Goal: Task Accomplishment & Management: Manage account settings

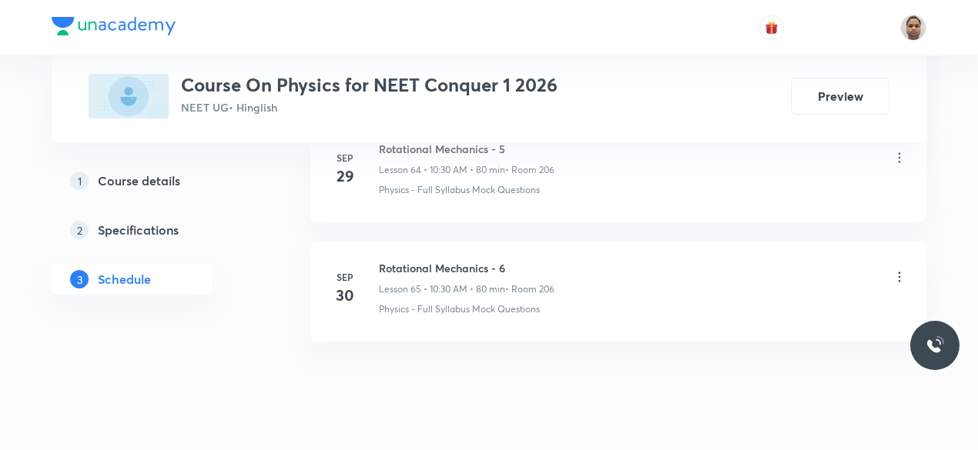
click at [848, 62] on div "Plus Courses Course On Physics for NEET Conquer 1 2026 NEET UG • Hinglish Previ…" at bounding box center [489, 72] width 801 height 94
click at [839, 92] on button "Preview" at bounding box center [840, 94] width 99 height 37
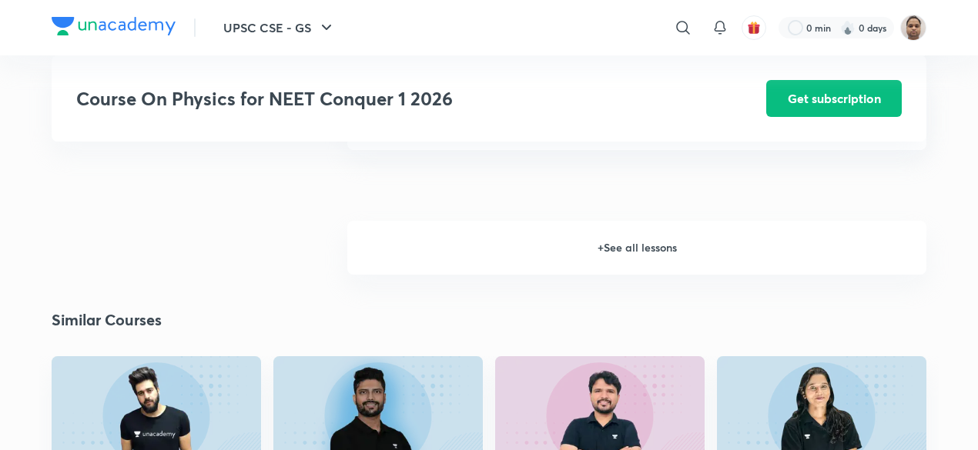
scroll to position [2273, 0]
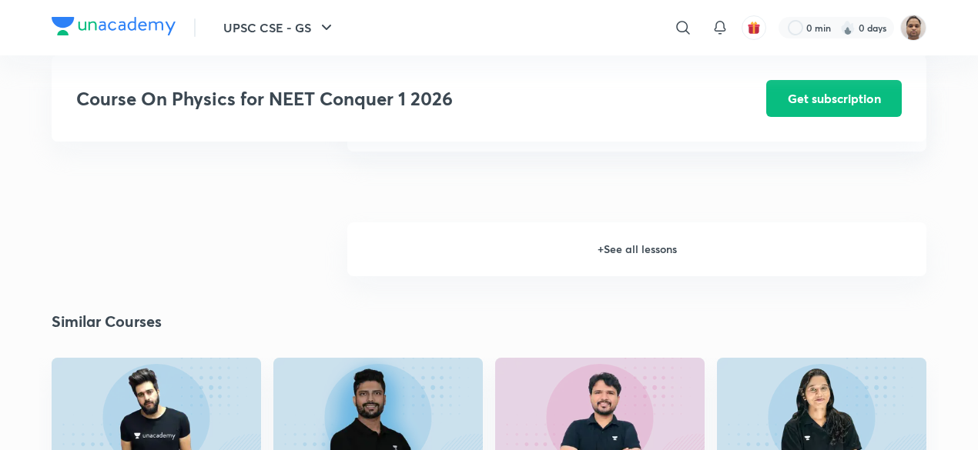
click at [630, 255] on h6 "+ See all lessons" at bounding box center [636, 249] width 579 height 54
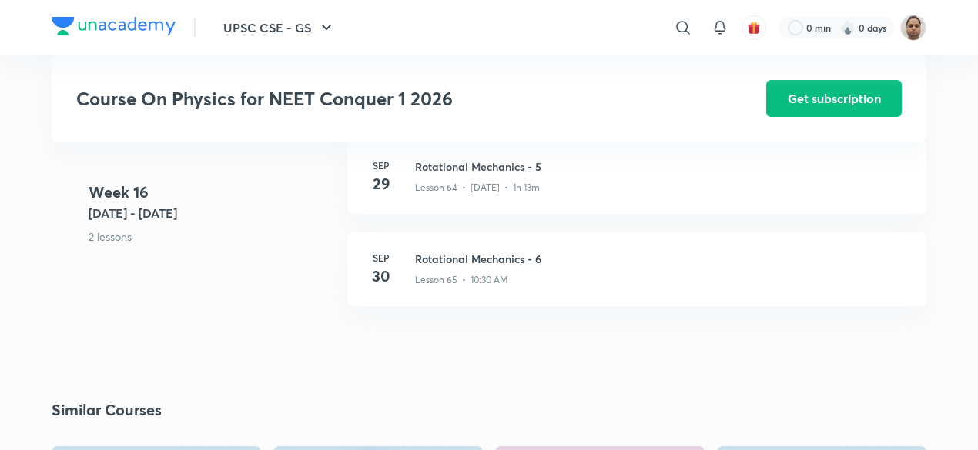
scroll to position [7640, 0]
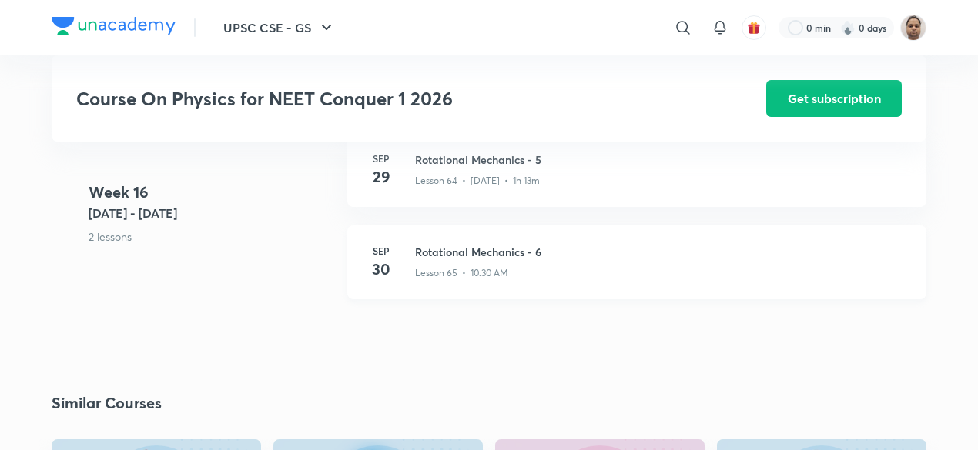
click at [513, 258] on h3 "Rotational Mechanics - 6" at bounding box center [661, 252] width 493 height 16
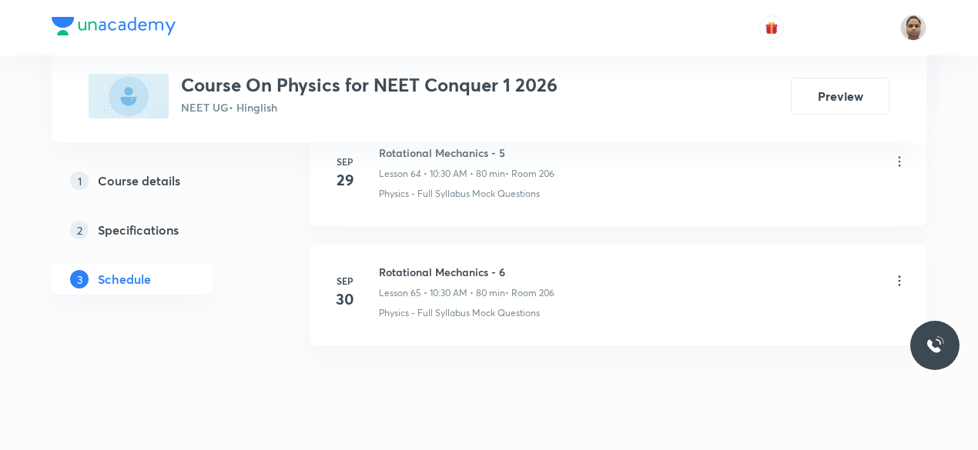
scroll to position [8504, 0]
click at [902, 269] on icon at bounding box center [898, 276] width 15 height 15
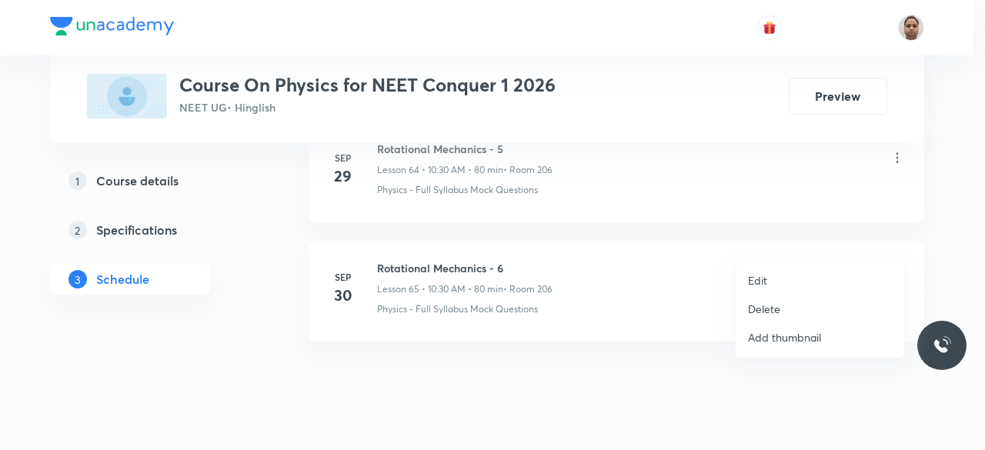
click at [779, 303] on p "Delete" at bounding box center [764, 309] width 32 height 16
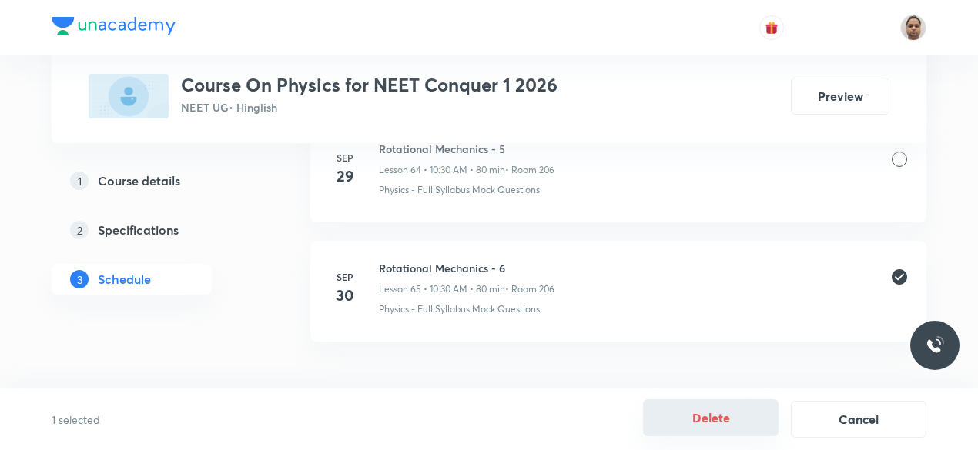
click at [707, 416] on button "Delete" at bounding box center [710, 418] width 135 height 37
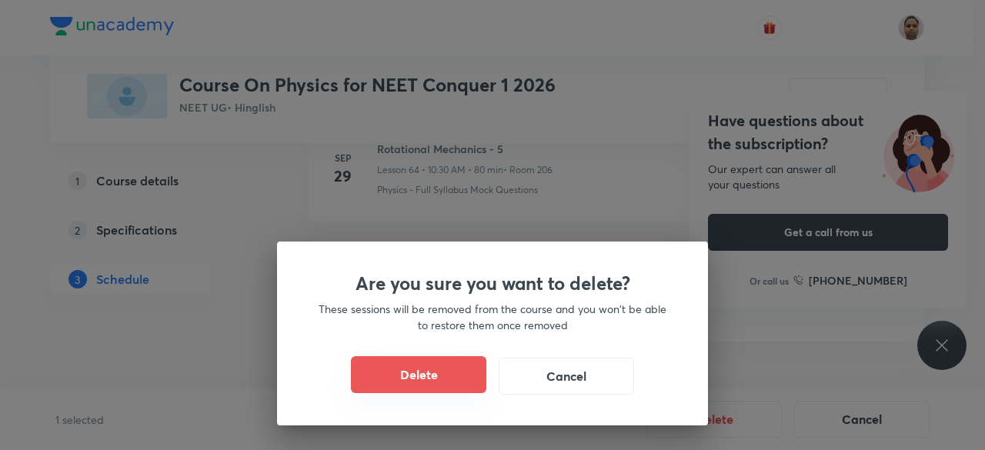
click at [428, 379] on button "Delete" at bounding box center [418, 374] width 135 height 37
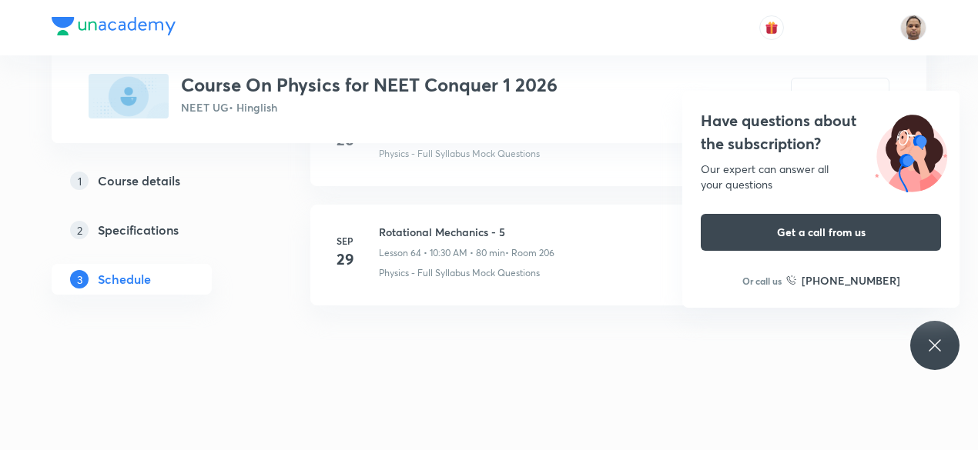
scroll to position [8385, 0]
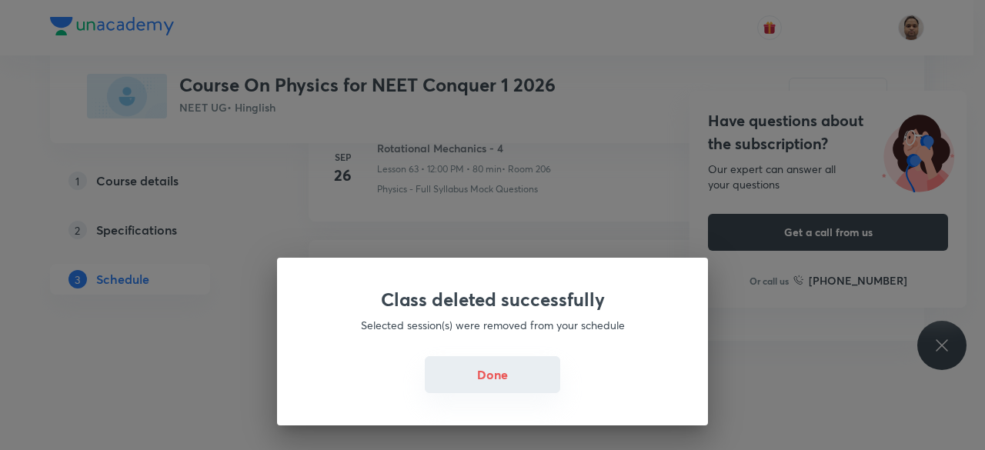
click at [470, 385] on button "Done" at bounding box center [492, 374] width 135 height 37
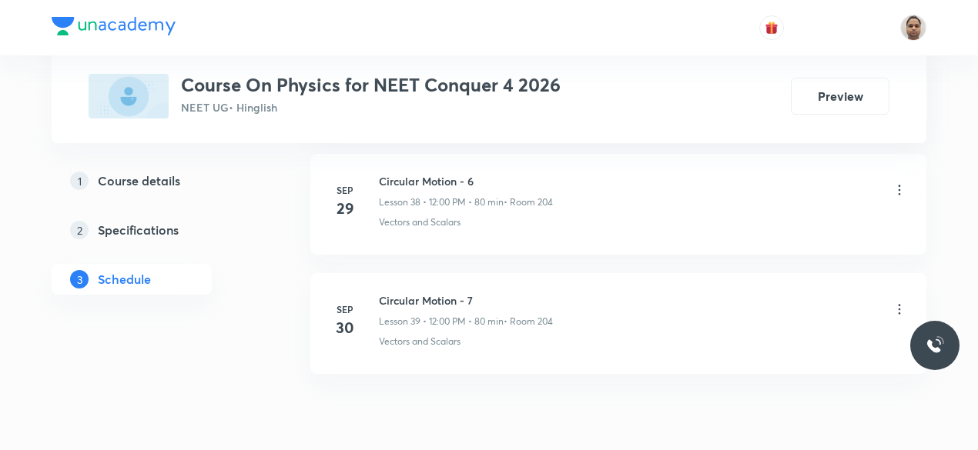
scroll to position [5369, 0]
click at [899, 302] on icon at bounding box center [898, 309] width 15 height 15
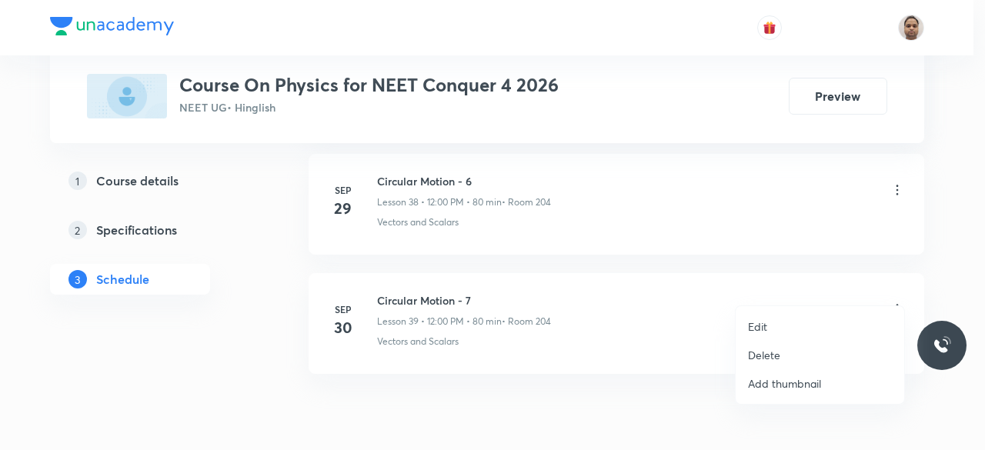
click at [765, 366] on li "Delete" at bounding box center [820, 355] width 169 height 28
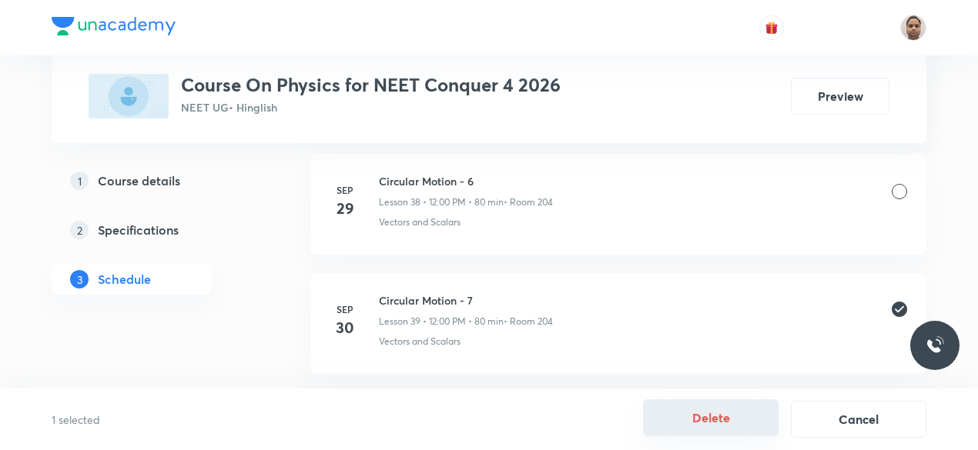
click at [734, 418] on button "Delete" at bounding box center [710, 418] width 135 height 37
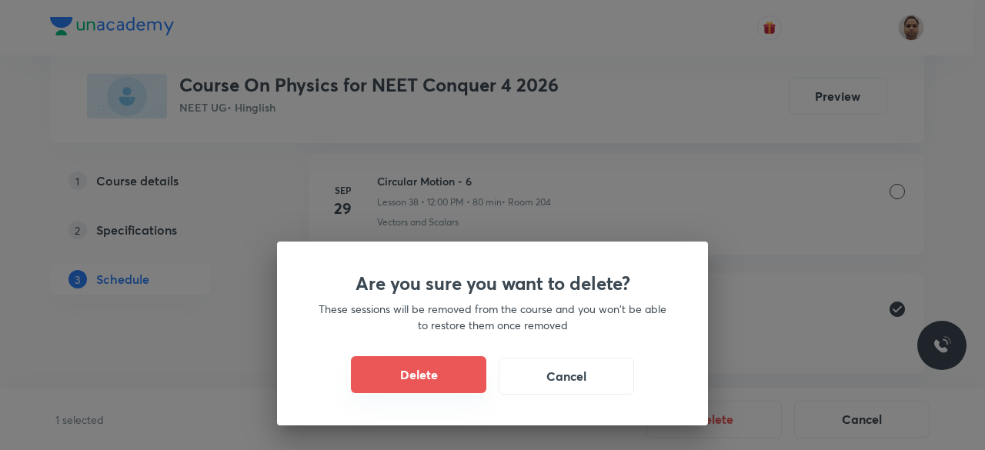
click at [416, 376] on button "Delete" at bounding box center [418, 374] width 135 height 37
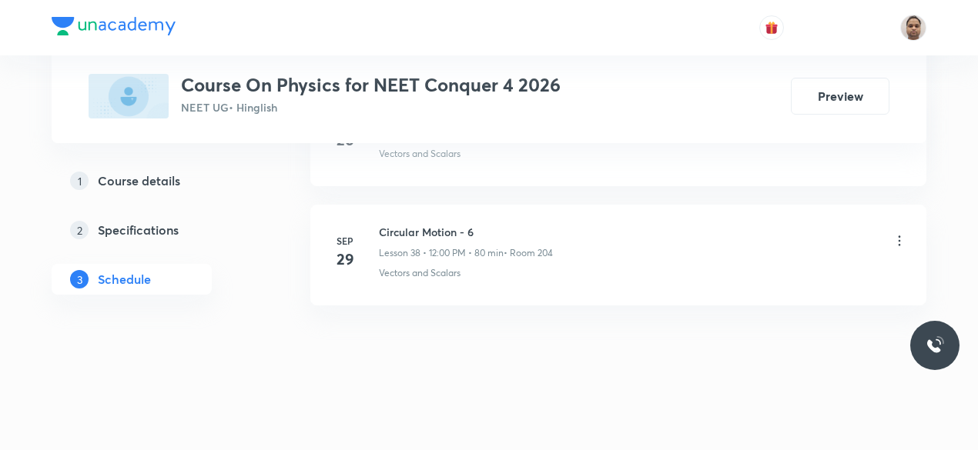
scroll to position [5296, 0]
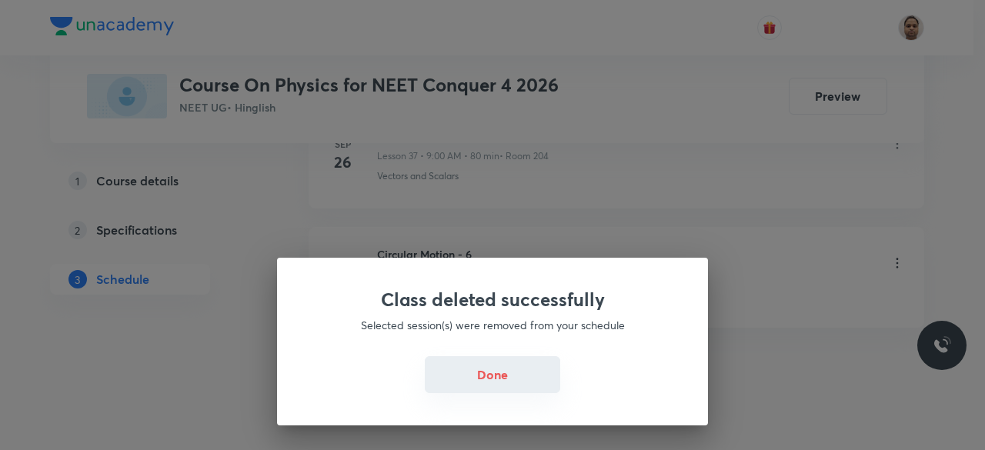
click at [483, 373] on button "Done" at bounding box center [492, 374] width 135 height 37
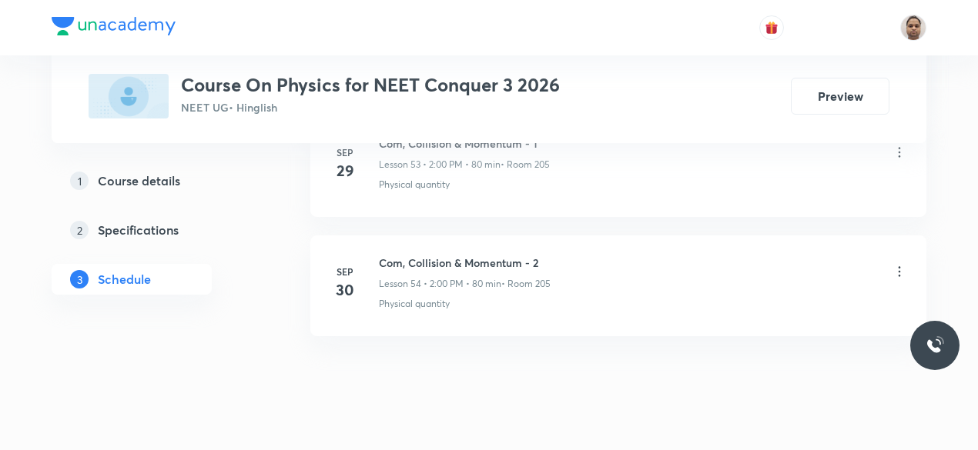
click at [899, 264] on icon at bounding box center [898, 271] width 15 height 15
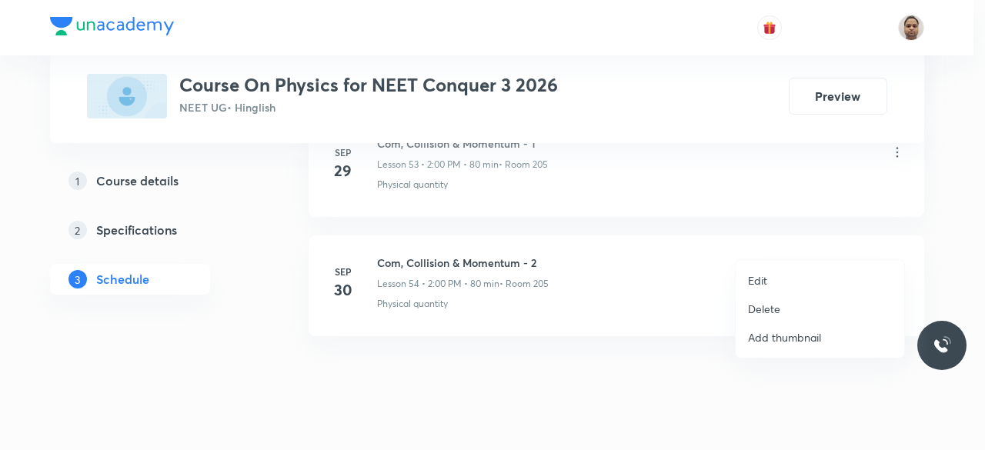
click at [821, 303] on li "Delete" at bounding box center [820, 309] width 169 height 28
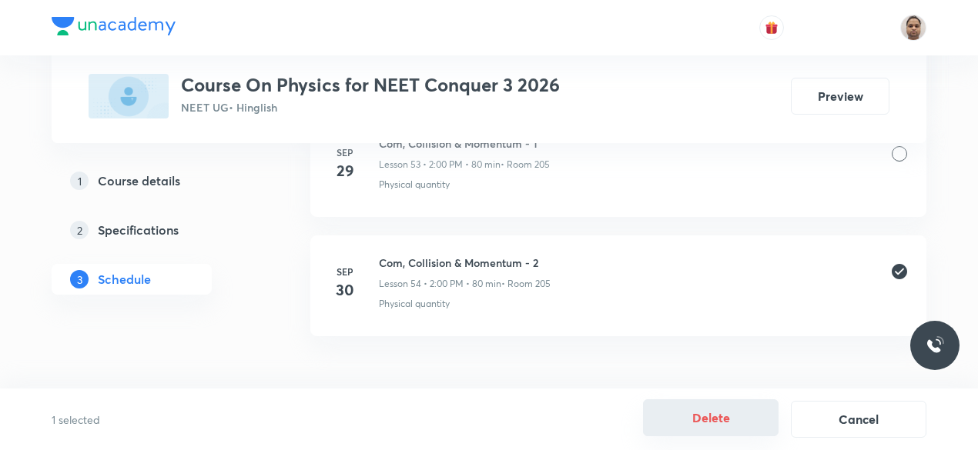
click at [684, 407] on button "Delete" at bounding box center [710, 418] width 135 height 37
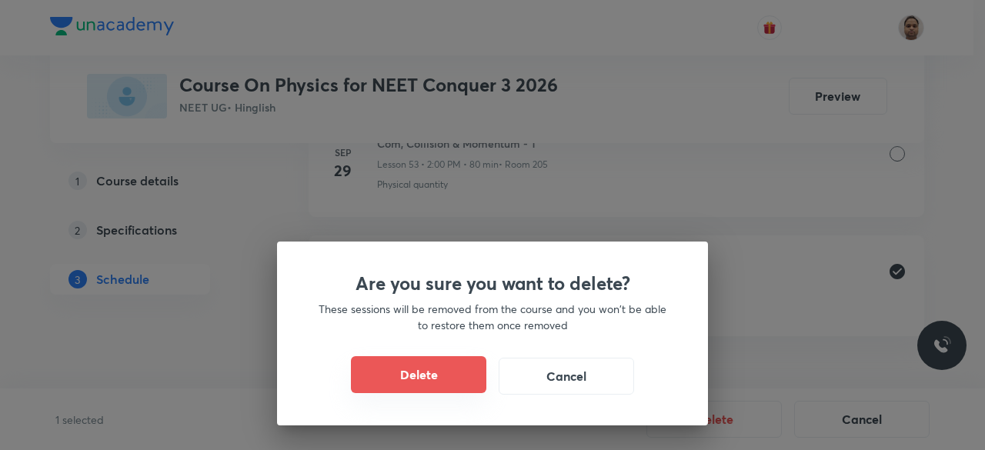
click at [457, 369] on button "Delete" at bounding box center [418, 374] width 135 height 37
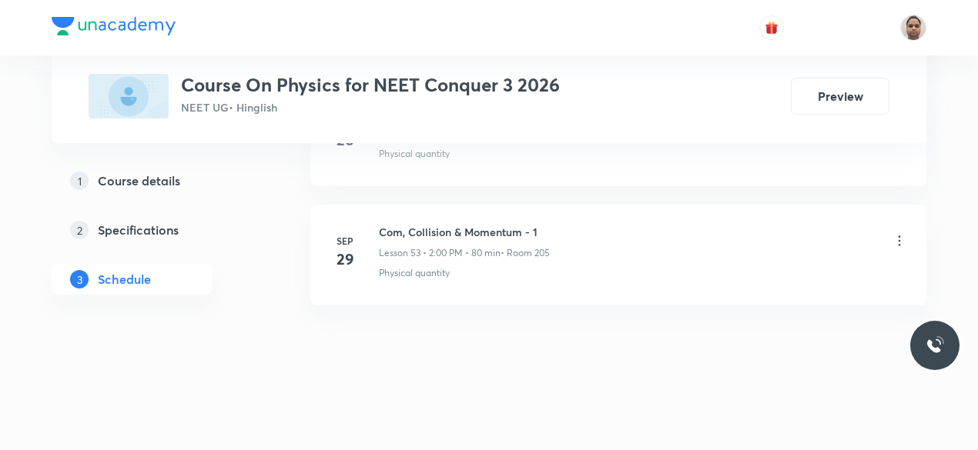
scroll to position [7078, 0]
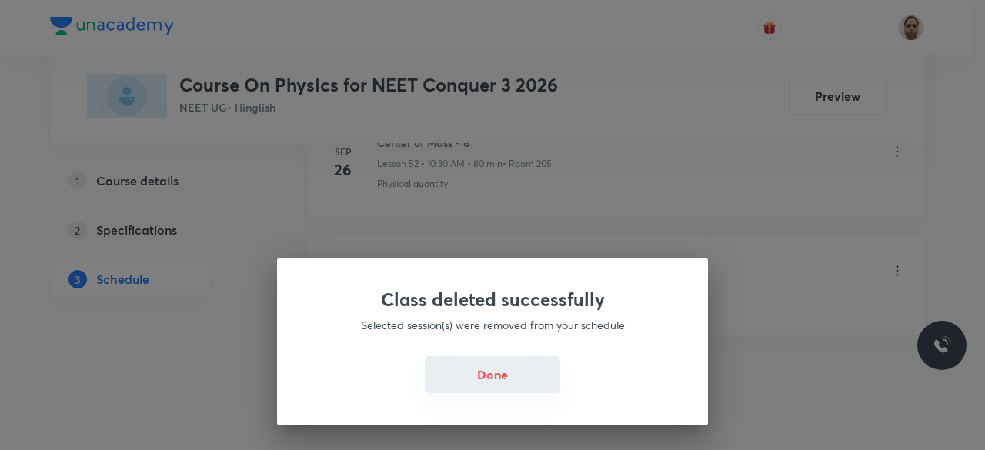
click at [507, 380] on button "Done" at bounding box center [492, 374] width 135 height 37
